Goal: Task Accomplishment & Management: Complete application form

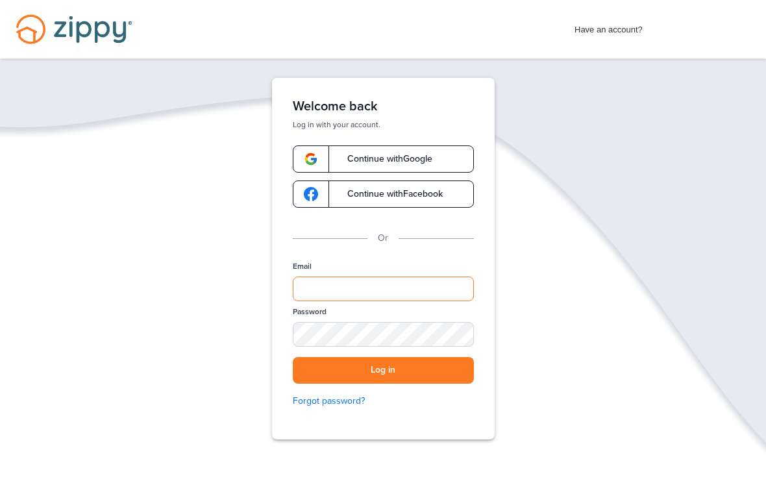
click at [373, 299] on input "Email" at bounding box center [383, 289] width 181 height 25
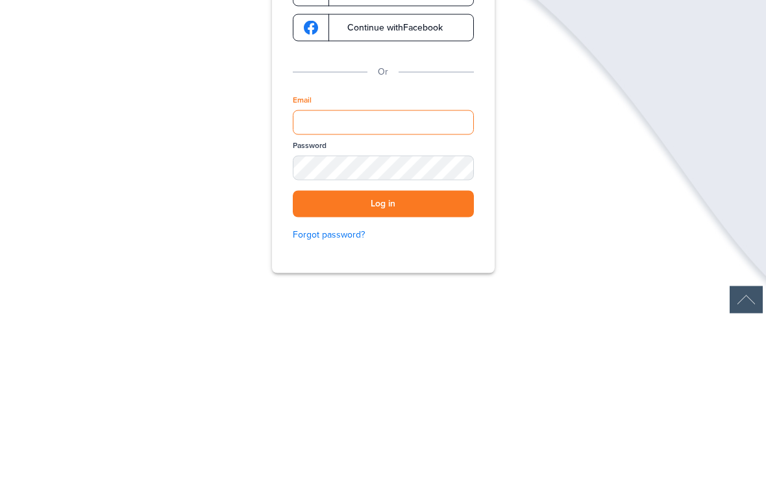
type input "**********"
click at [383, 357] on button "Log in" at bounding box center [383, 370] width 181 height 27
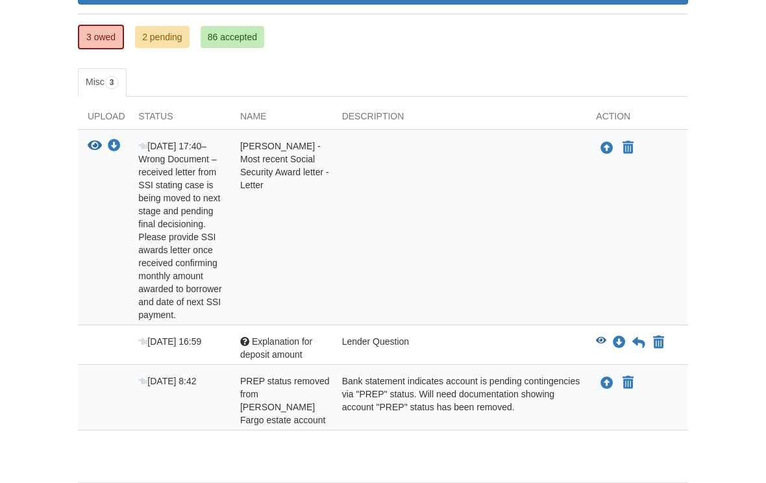
scroll to position [232, 0]
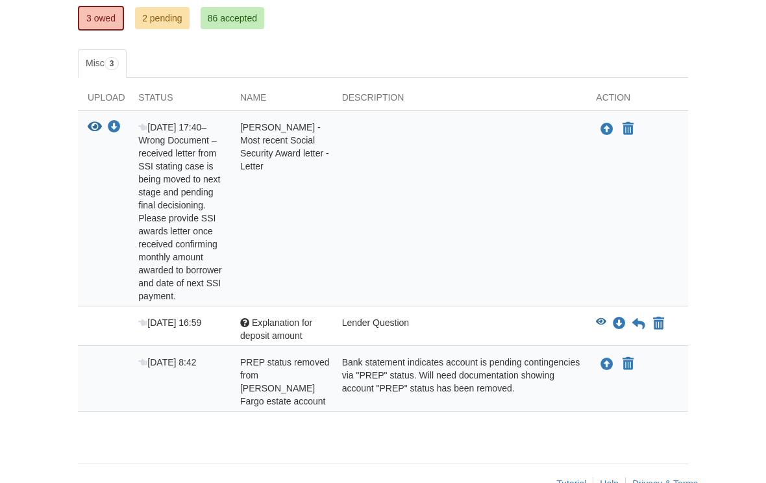
click at [621, 326] on icon "Download Explanation for deposit amount" at bounding box center [619, 323] width 13 height 13
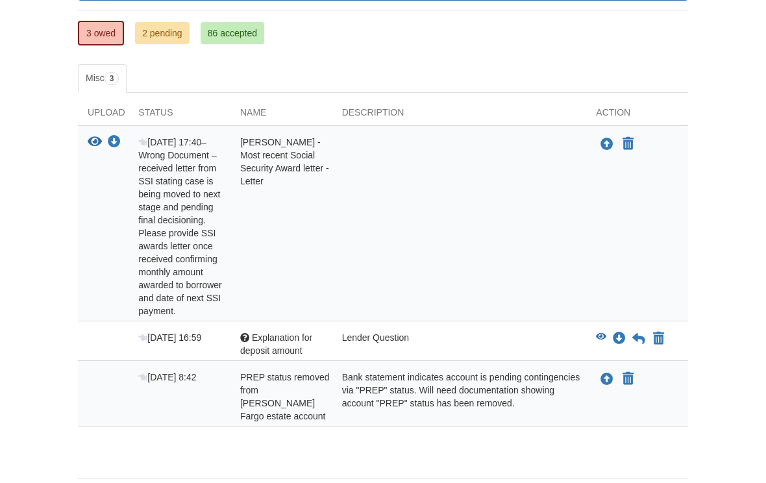
scroll to position [232, 0]
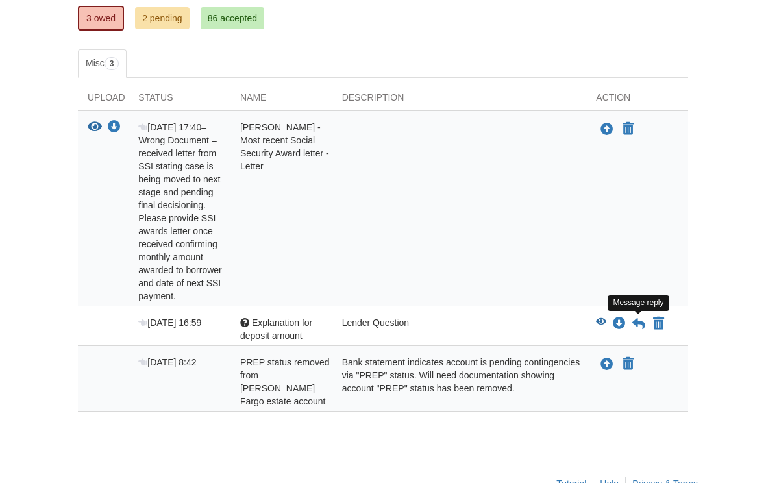
click at [637, 326] on icon at bounding box center [638, 323] width 13 height 13
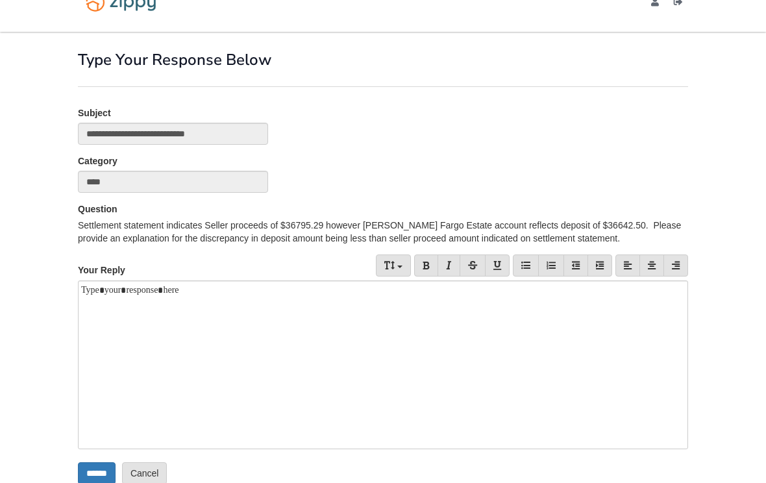
scroll to position [26, 0]
click at [122, 315] on div at bounding box center [383, 366] width 610 height 169
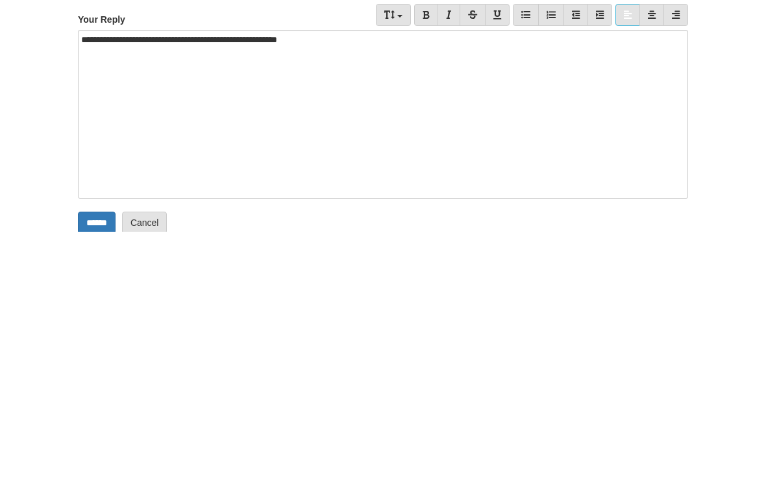
click at [215, 282] on div "**********" at bounding box center [383, 366] width 610 height 169
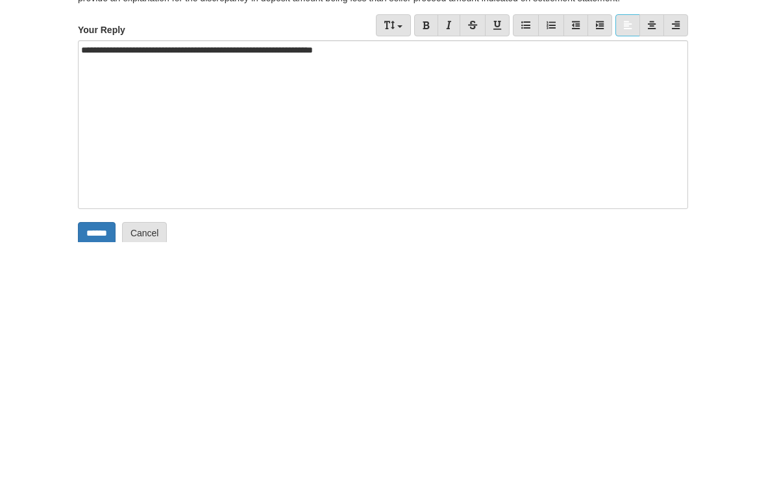
scroll to position [88, 0]
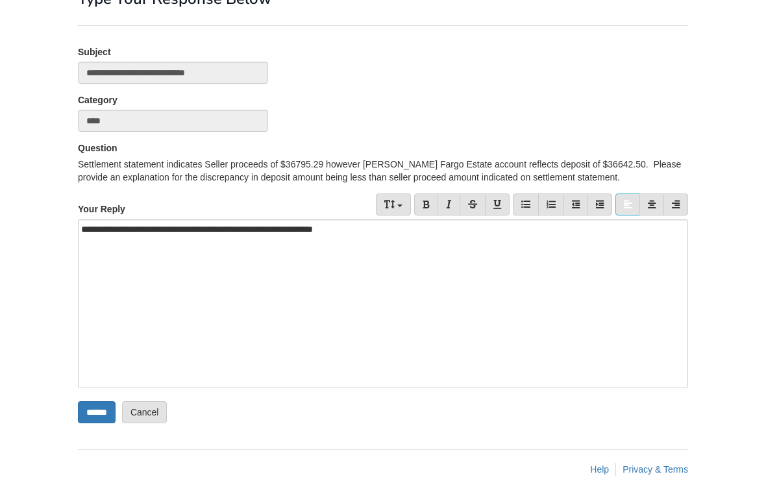
click at [413, 238] on div "**********" at bounding box center [383, 303] width 610 height 169
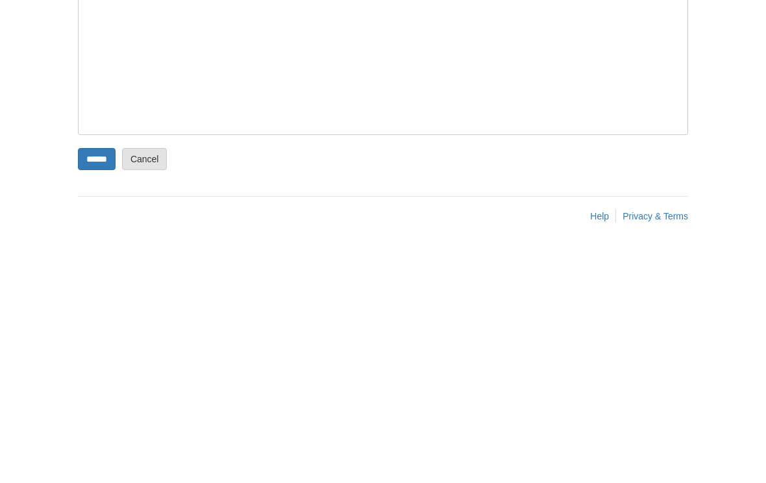
scroll to position [107, 0]
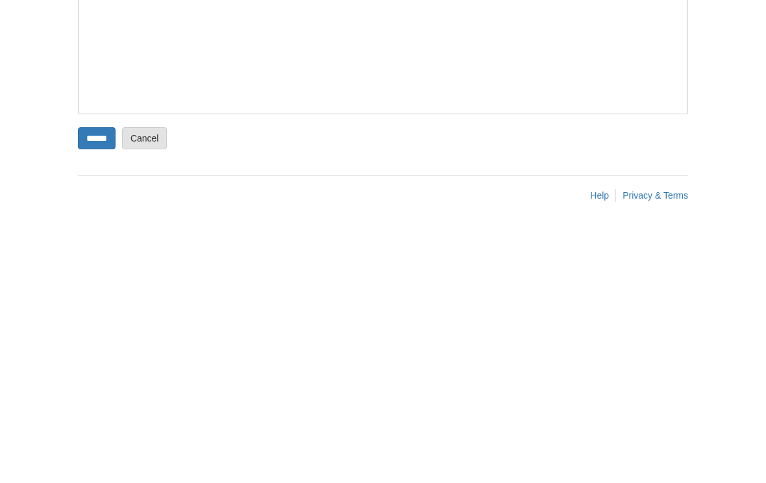
click at [99, 382] on input "******" at bounding box center [97, 393] width 38 height 22
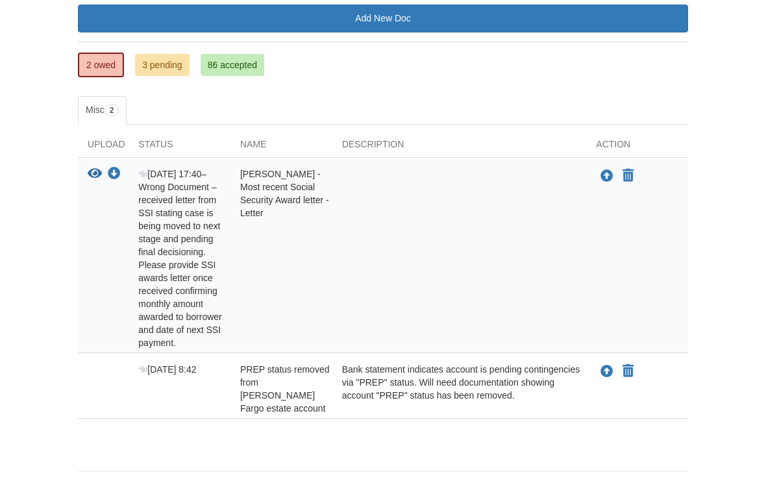
scroll to position [192, 0]
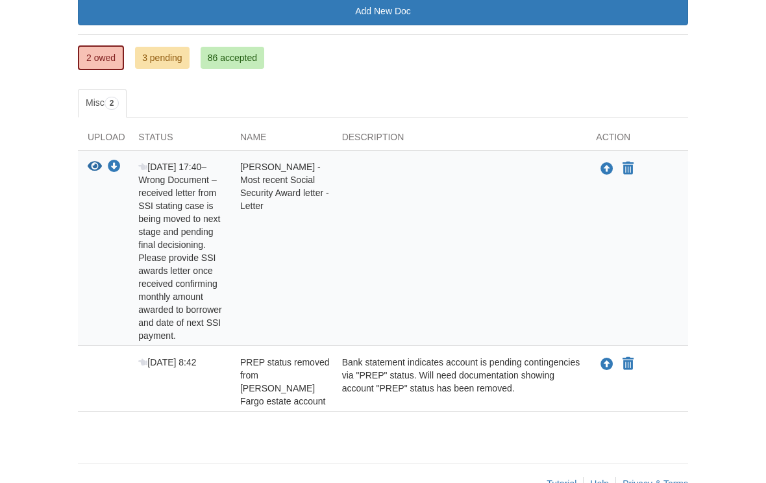
click at [21, 390] on body "mrs.djstephens4@yahoo.com Logout" at bounding box center [383, 162] width 766 height 708
click at [674, 251] on div "Upload your document You can declare this document Not Applicable" at bounding box center [637, 251] width 102 height 182
click at [758, 186] on body "mrs.djstephens4@yahoo.com Logout" at bounding box center [383, 162] width 766 height 708
click at [762, 184] on body "mrs.djstephens4@yahoo.com Logout" at bounding box center [383, 162] width 766 height 708
click at [761, 184] on body "mrs.djstephens4@yahoo.com Logout" at bounding box center [383, 162] width 766 height 708
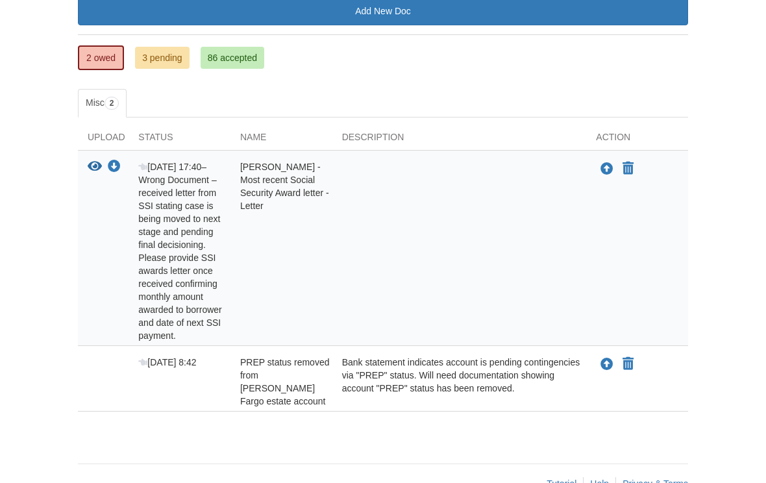
click at [761, 184] on body "mrs.djstephens4@yahoo.com Logout" at bounding box center [383, 162] width 766 height 708
click at [3, 321] on body "mrs.djstephens4@yahoo.com Logout" at bounding box center [383, 162] width 766 height 708
click at [610, 367] on icon "Upload PREP status removed from Wells Fargo estate account" at bounding box center [606, 364] width 13 height 13
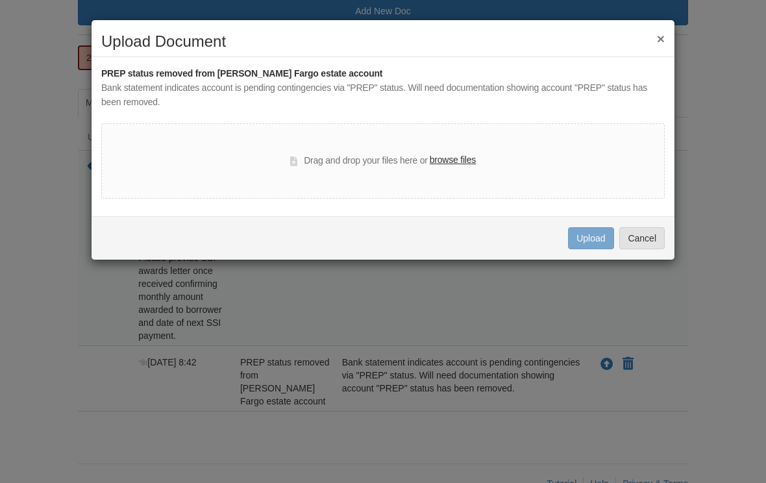
click at [452, 147] on div "Drag and drop your files here or browse files" at bounding box center [382, 160] width 563 height 75
click at [462, 153] on label "browse files" at bounding box center [453, 160] width 46 height 14
click at [0, 0] on input "browse files" at bounding box center [0, 0] width 0 height 0
click at [563, 258] on div "× Upload Document PREP status removed from Wells Fargo estate account Bank stat…" at bounding box center [383, 139] width 584 height 241
click at [452, 144] on div "Drag and drop your files here or browse files" at bounding box center [382, 160] width 563 height 75
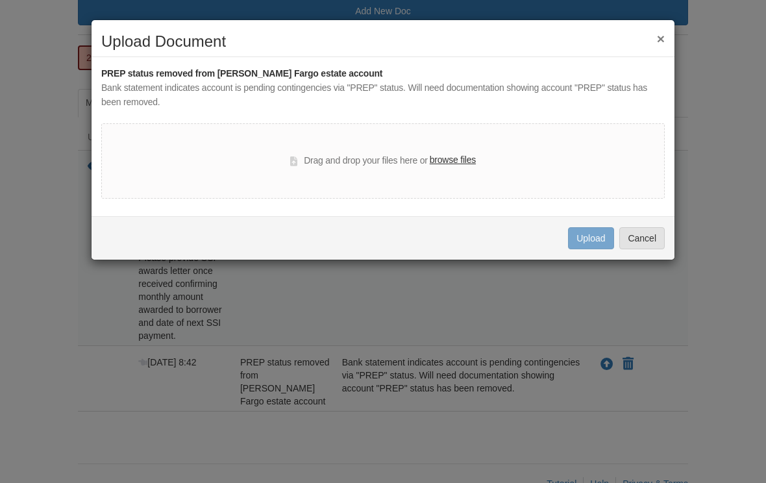
click at [456, 154] on label "browse files" at bounding box center [453, 160] width 46 height 14
click at [0, 0] on input "browse files" at bounding box center [0, 0] width 0 height 0
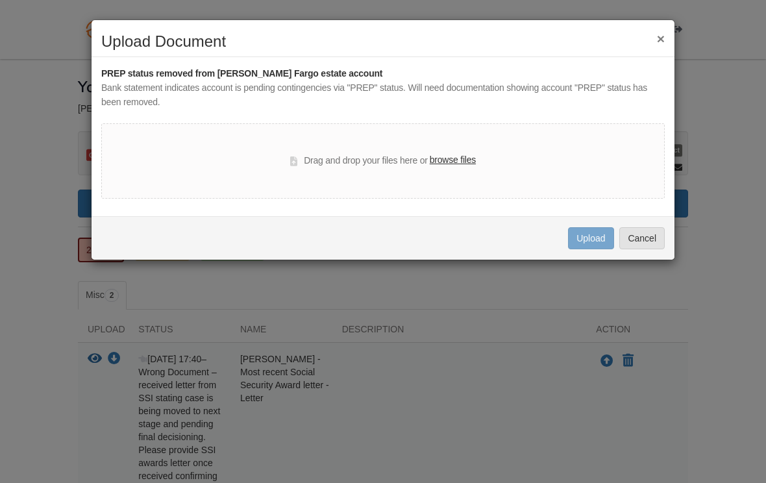
click at [756, 226] on div "× Upload Document PREP status removed from Wells Fargo estate account Bank stat…" at bounding box center [383, 241] width 766 height 483
